Goal: Navigation & Orientation: Find specific page/section

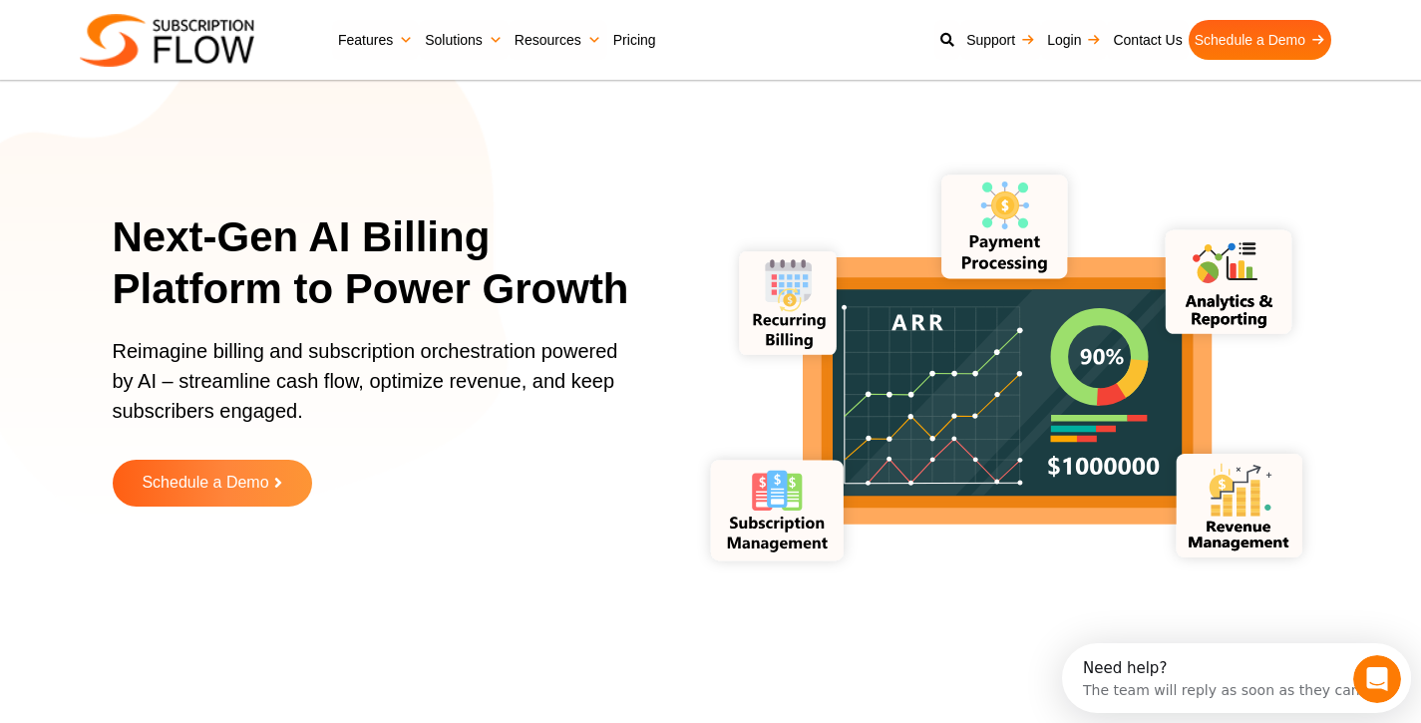
click at [623, 33] on link "Pricing" at bounding box center [634, 40] width 55 height 40
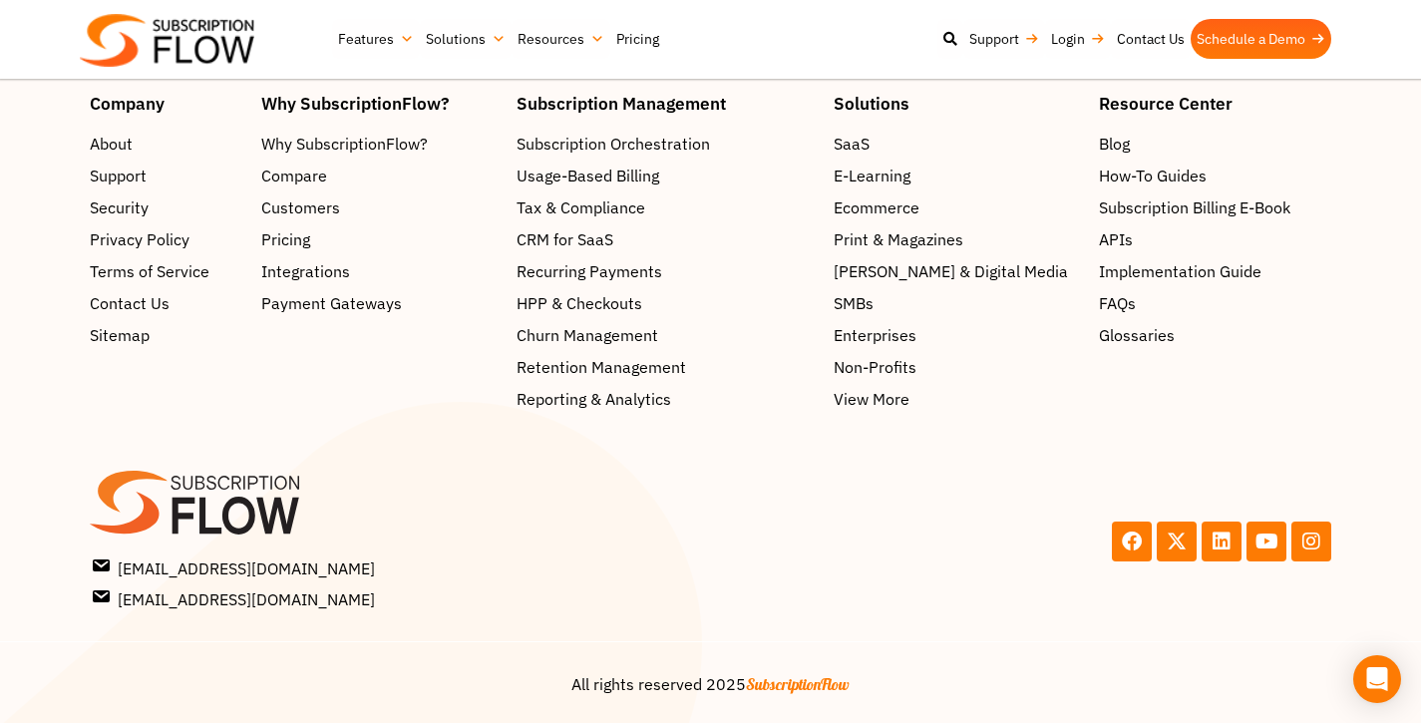
scroll to position [3230, 0]
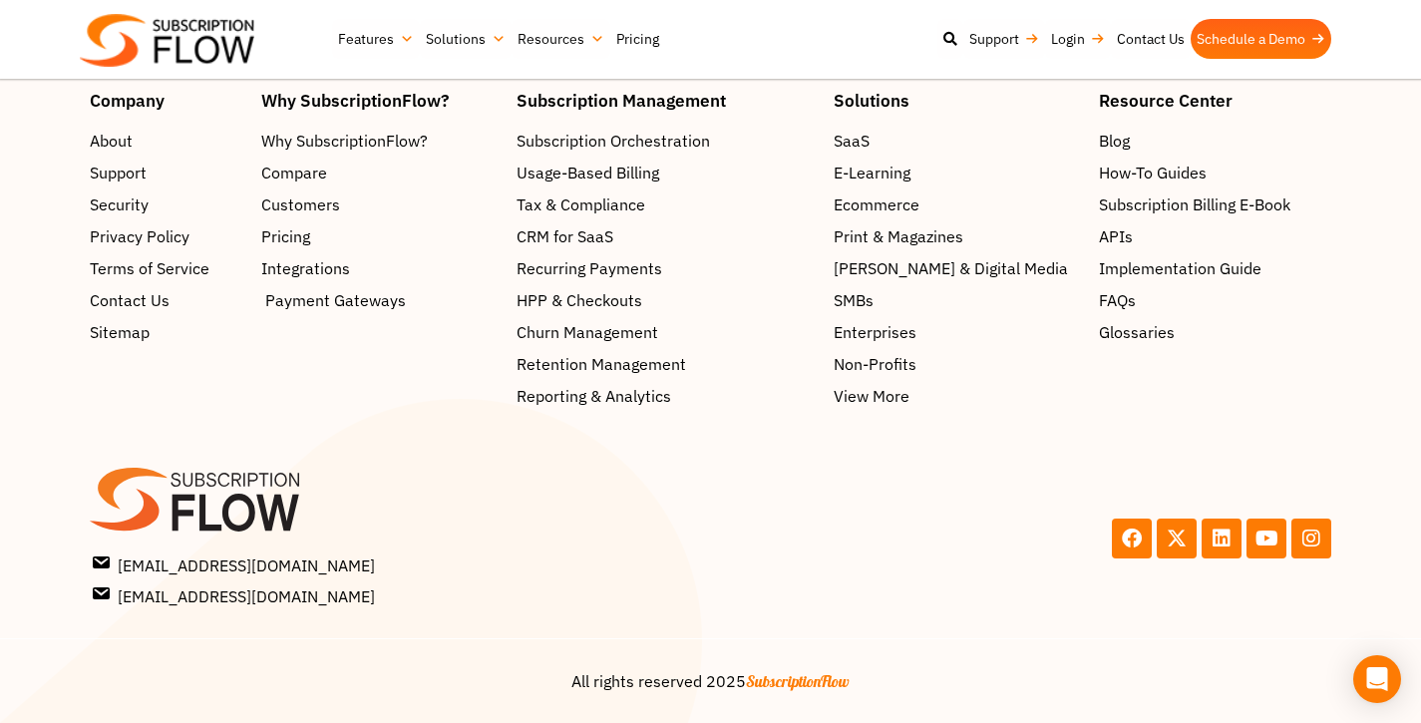
click at [366, 309] on span "Payment Gateways" at bounding box center [335, 300] width 141 height 24
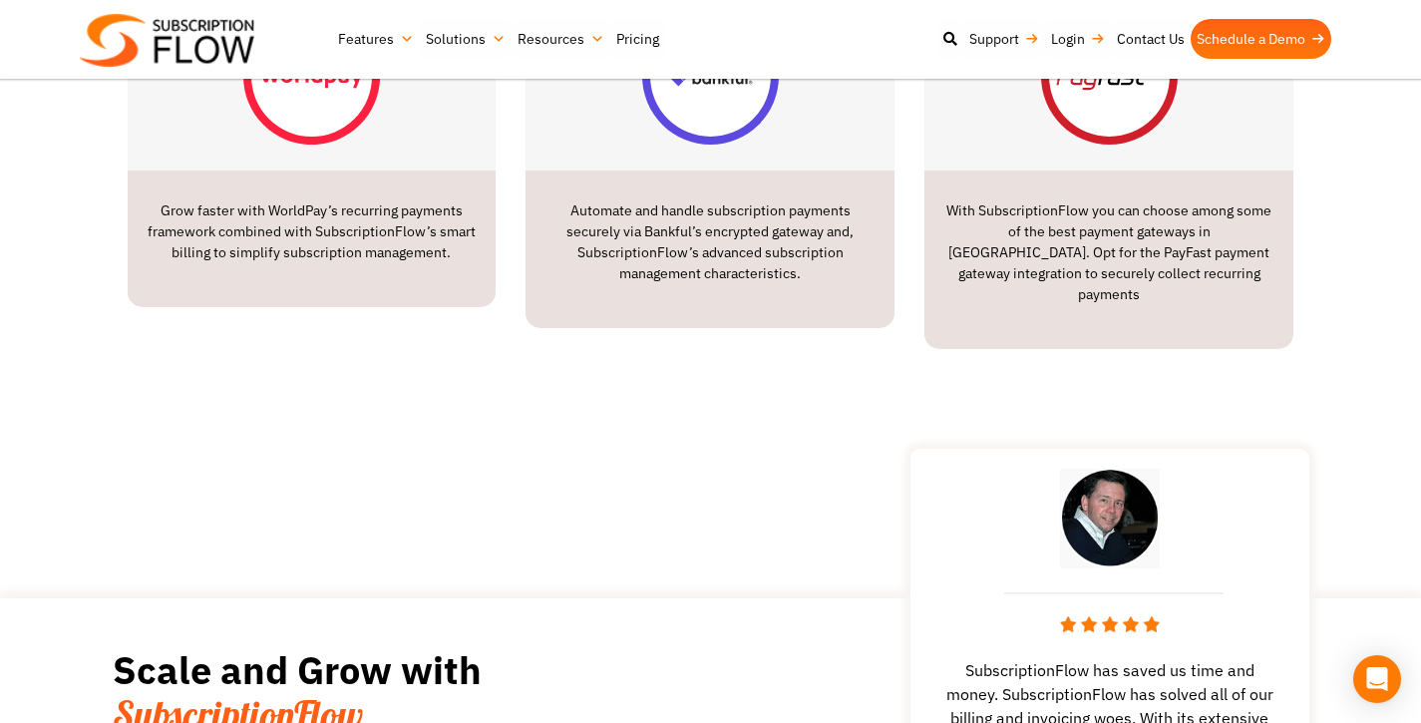
scroll to position [3347, 0]
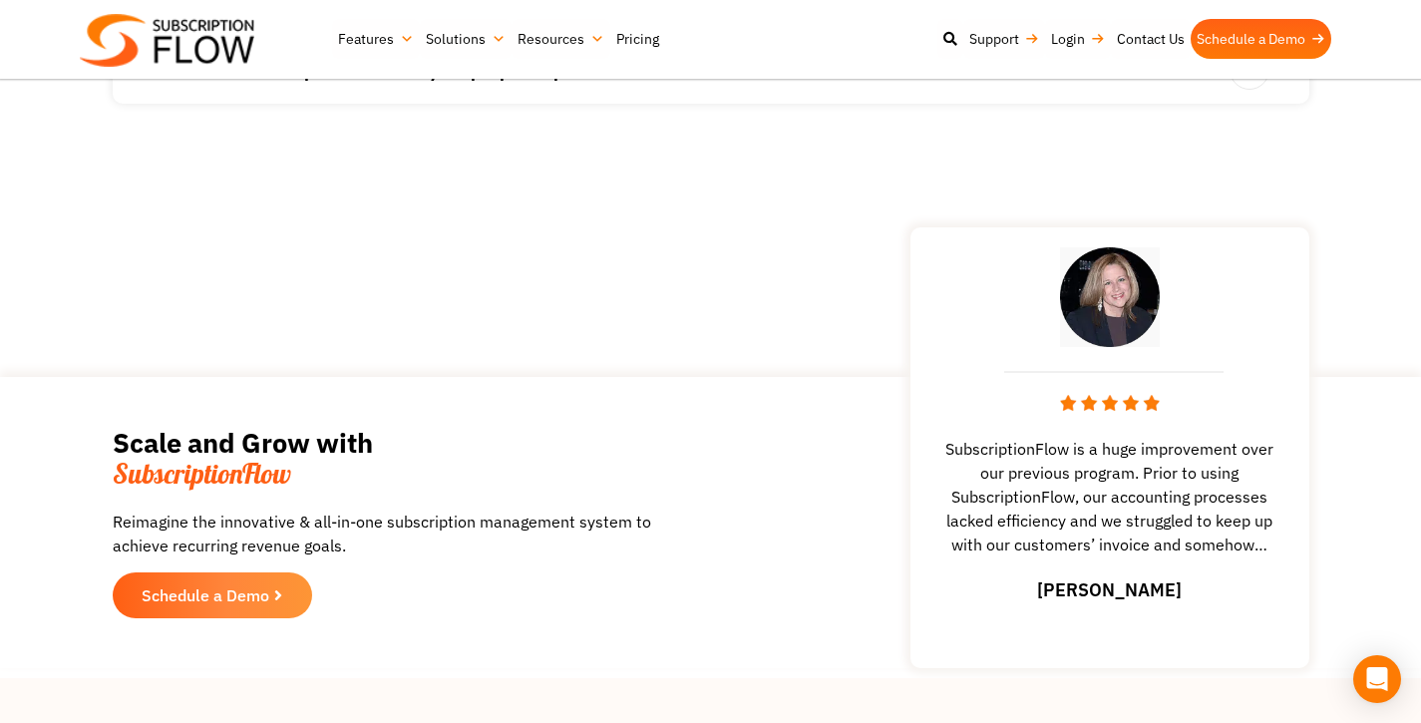
scroll to position [3229, 0]
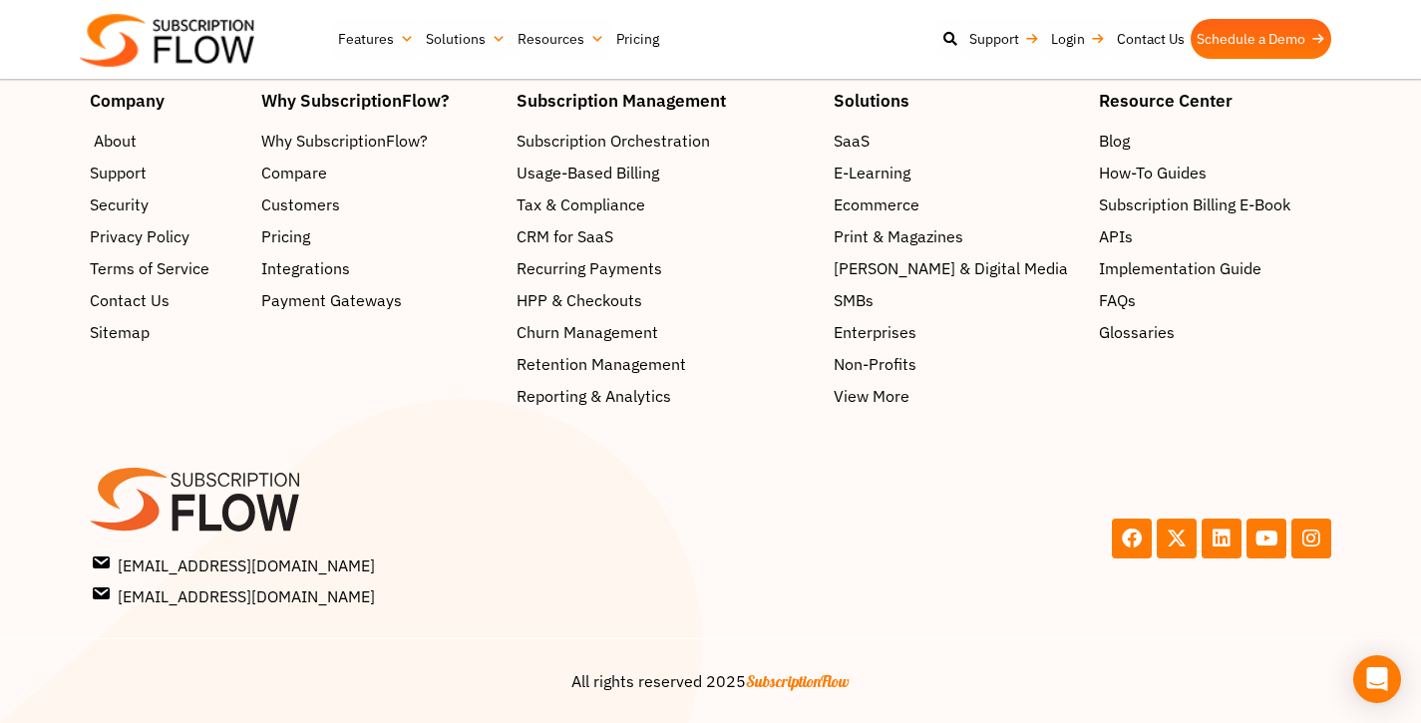
click at [118, 143] on span "About" at bounding box center [115, 141] width 43 height 24
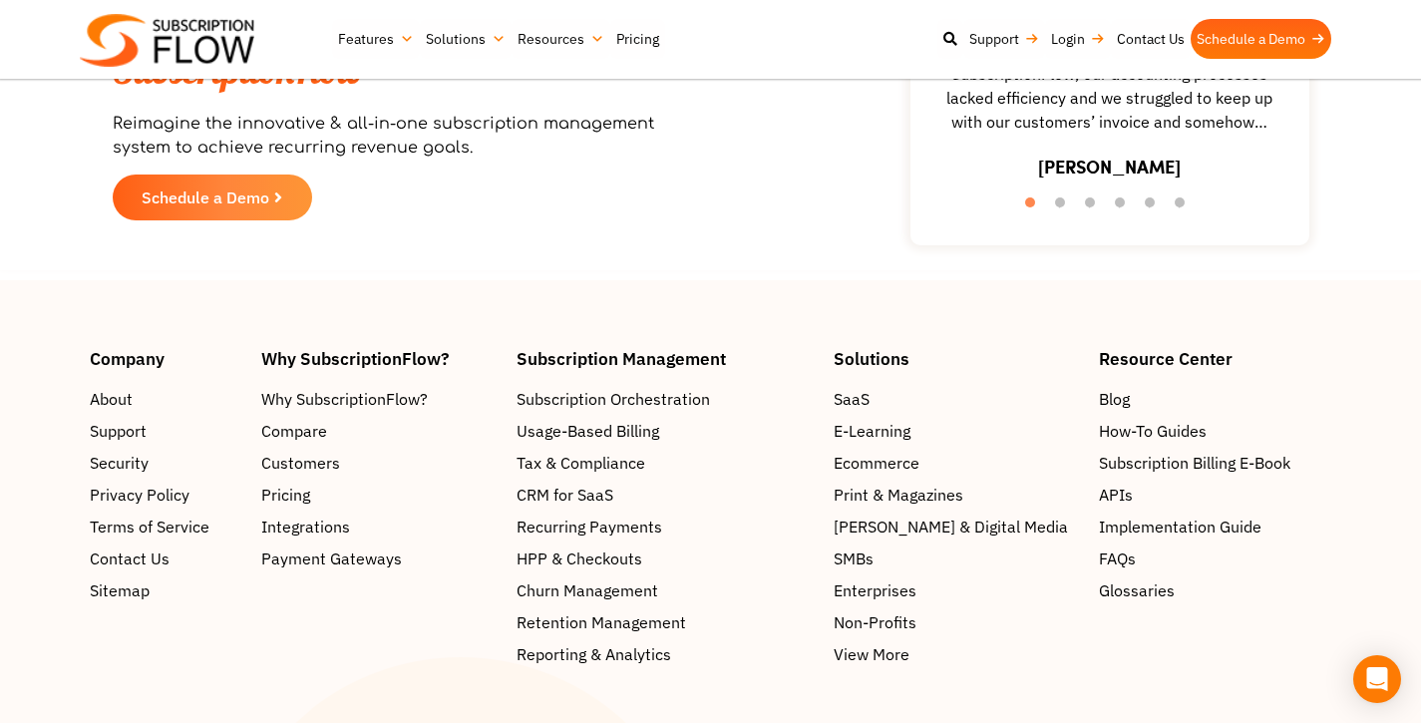
scroll to position [3122, 0]
